Goal: Transaction & Acquisition: Book appointment/travel/reservation

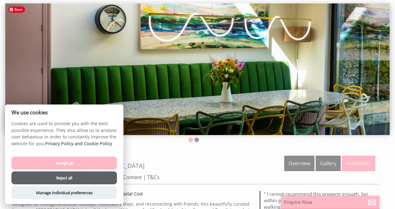
scroll to position [50, 0]
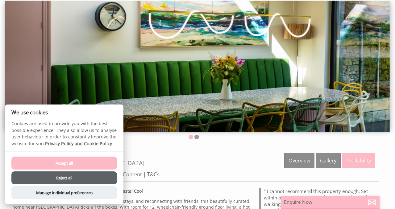
click at [75, 162] on button "Accept all" at bounding box center [64, 163] width 106 height 13
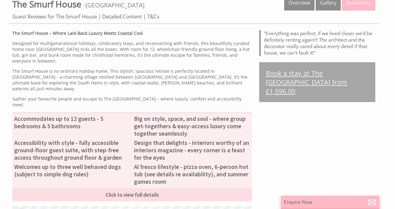
scroll to position [214, 0]
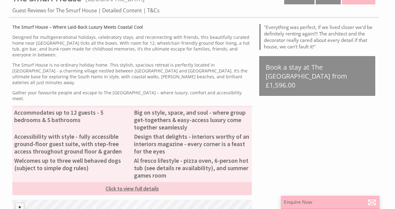
click at [163, 182] on link "Click to view full details" at bounding box center [131, 188] width 239 height 13
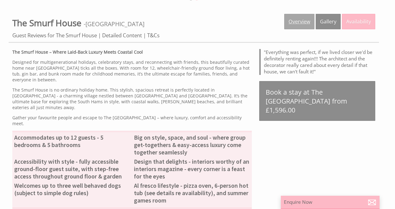
scroll to position [190, 0]
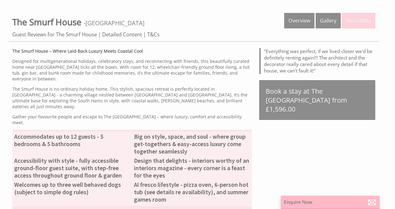
click at [364, 18] on link "Availability" at bounding box center [358, 20] width 33 height 15
